Goal: Task Accomplishment & Management: Use online tool/utility

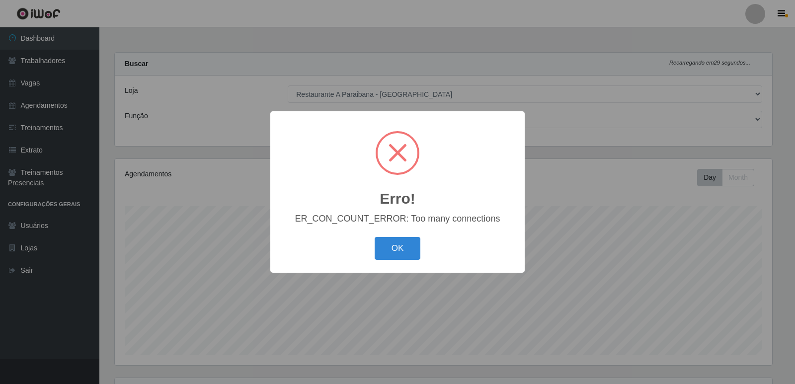
select select "342"
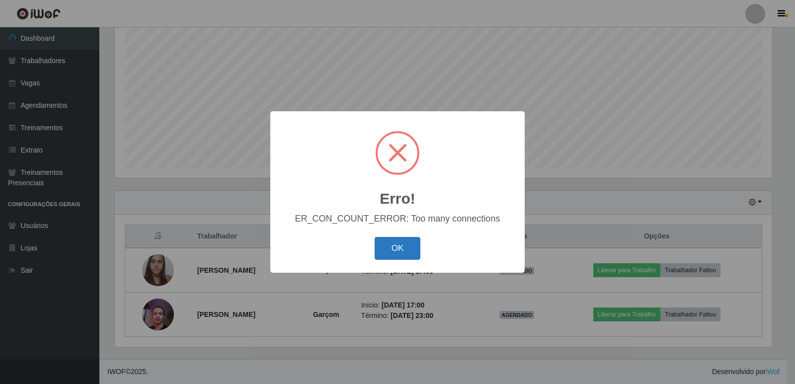
scroll to position [206, 657]
click at [405, 249] on button "OK" at bounding box center [398, 248] width 46 height 23
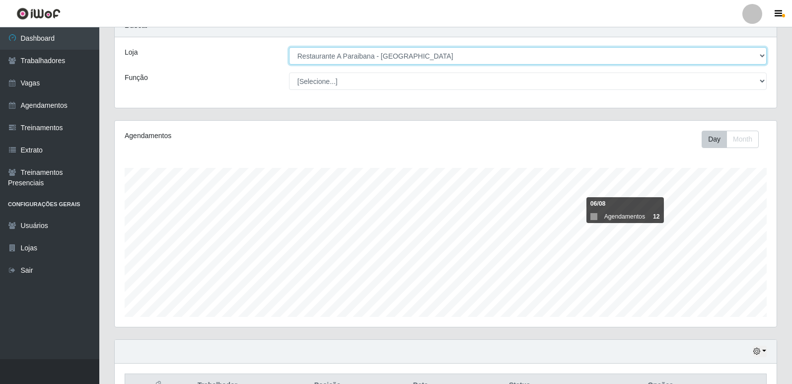
scroll to position [50, 0]
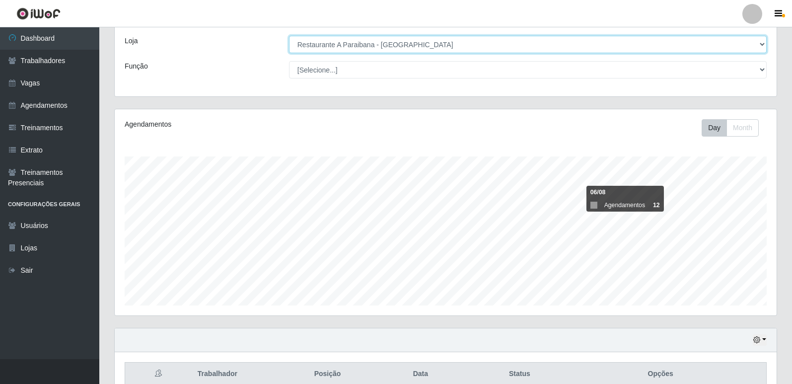
click at [765, 41] on select "[Selecione...] Restaurante A Paraibana - [GEOGRAPHIC_DATA]" at bounding box center [528, 44] width 478 height 17
click at [289, 36] on select "[Selecione...] Restaurante A Paraibana - [GEOGRAPHIC_DATA]" at bounding box center [528, 44] width 478 height 17
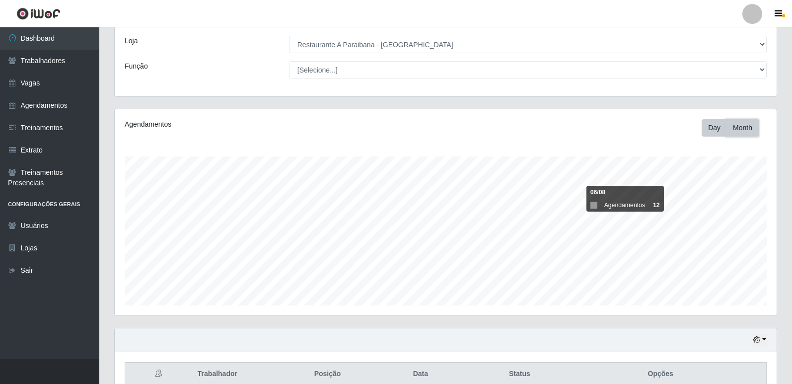
click at [745, 130] on button "Month" at bounding box center [743, 127] width 32 height 17
click at [716, 133] on button "Day" at bounding box center [714, 127] width 25 height 17
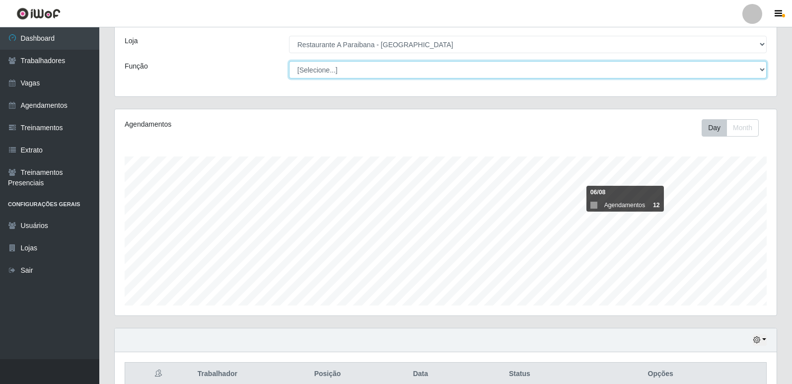
click at [763, 69] on select "[Selecione...] ASG ASG + ASG ++ Auxiliar de Cozinha Auxiliar de Cozinha + Auxil…" at bounding box center [528, 69] width 478 height 17
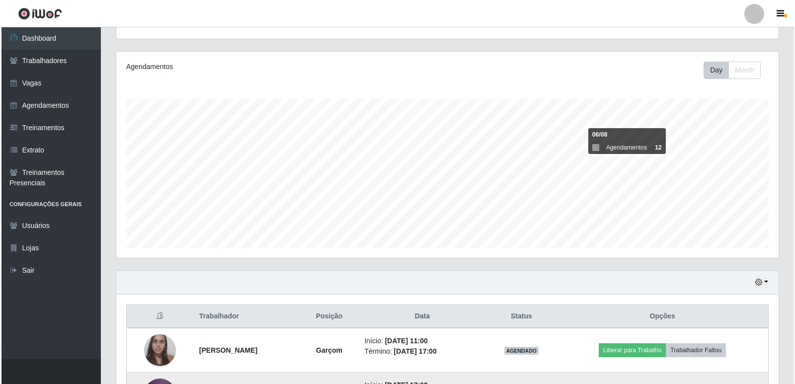
scroll to position [149, 0]
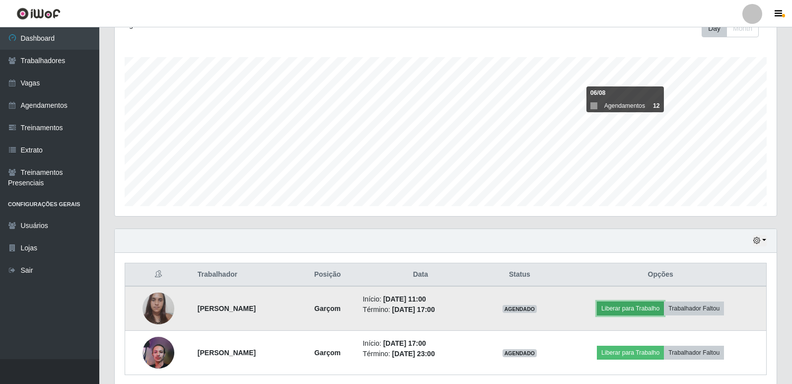
click at [655, 307] on button "Liberar para Trabalho" at bounding box center [630, 309] width 67 height 14
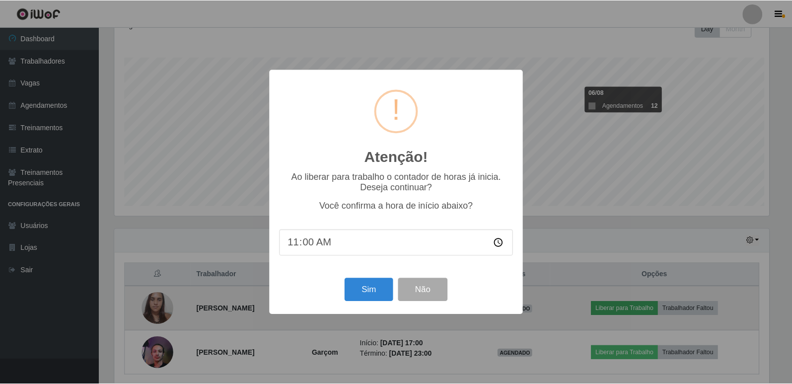
scroll to position [206, 657]
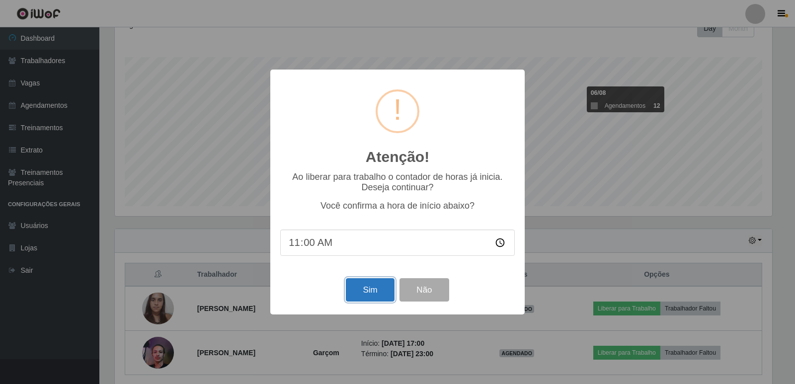
click at [374, 287] on button "Sim" at bounding box center [370, 289] width 48 height 23
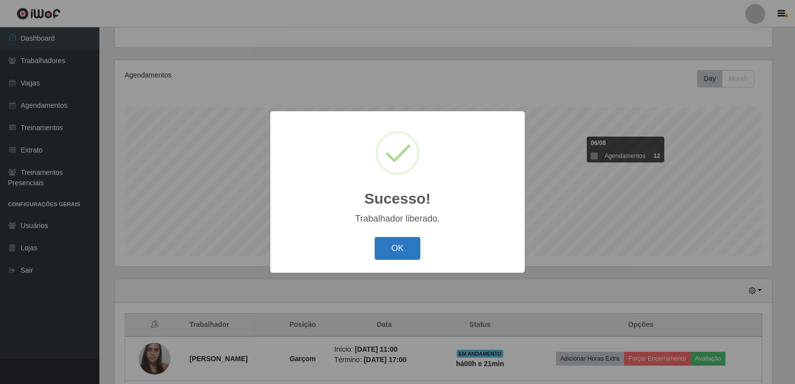
click at [408, 238] on button "OK" at bounding box center [398, 248] width 46 height 23
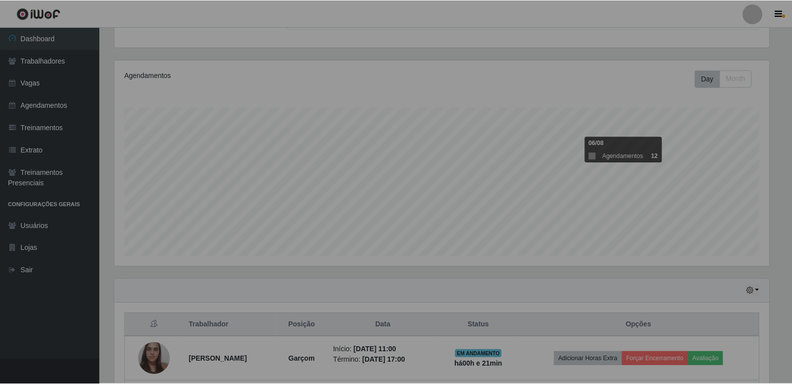
scroll to position [206, 662]
